Goal: Task Accomplishment & Management: Use online tool/utility

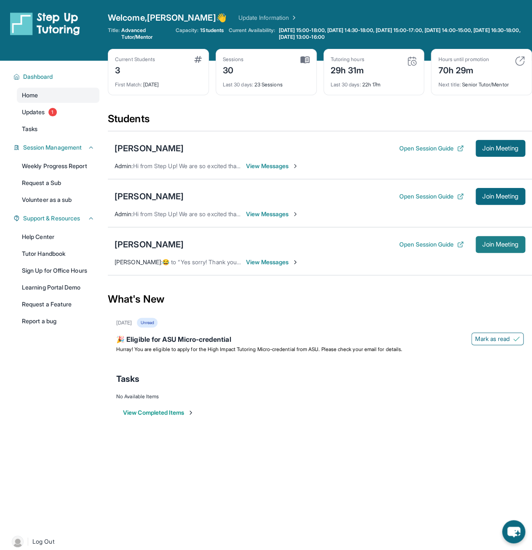
click at [485, 249] on button "Join Meeting" at bounding box center [501, 244] width 50 height 17
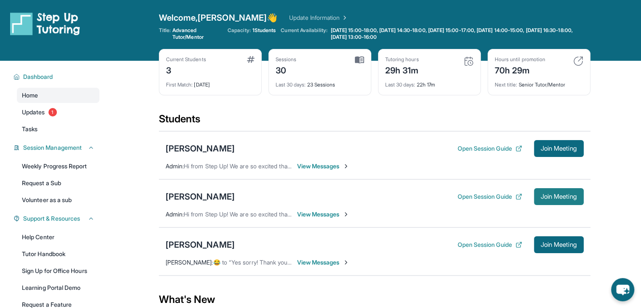
click at [551, 194] on span "Join Meeting" at bounding box center [559, 196] width 36 height 5
click at [560, 195] on span "Join Meeting" at bounding box center [559, 196] width 36 height 5
click at [547, 194] on span "Join Meeting" at bounding box center [559, 196] width 36 height 5
click at [566, 194] on span "Join Meeting" at bounding box center [559, 196] width 36 height 5
click at [563, 194] on span "Join Meeting" at bounding box center [559, 196] width 36 height 5
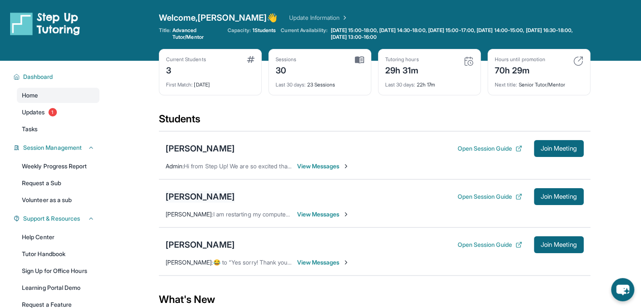
click at [187, 195] on div "[PERSON_NAME]" at bounding box center [200, 196] width 69 height 12
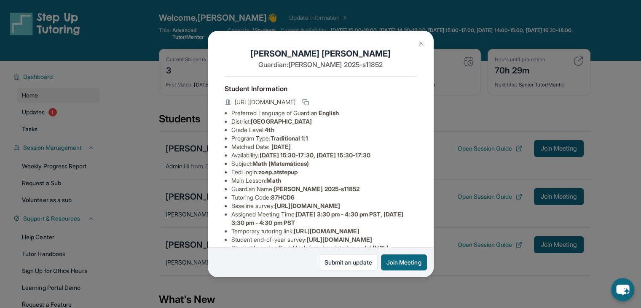
click at [418, 43] on img at bounding box center [421, 43] width 7 height 7
